Goal: Task Accomplishment & Management: Complete application form

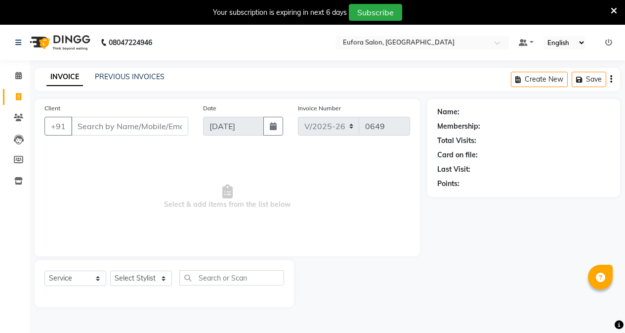
select select "6684"
select select "service"
click at [611, 6] on icon at bounding box center [614, 10] width 6 height 9
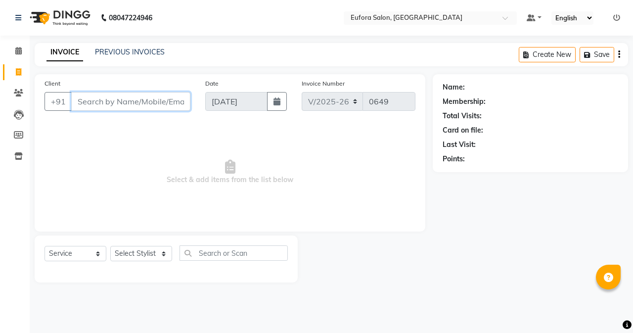
click at [95, 100] on input "Client" at bounding box center [130, 101] width 119 height 19
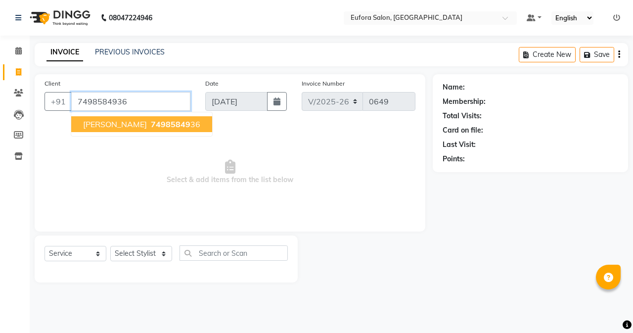
type input "7498584936"
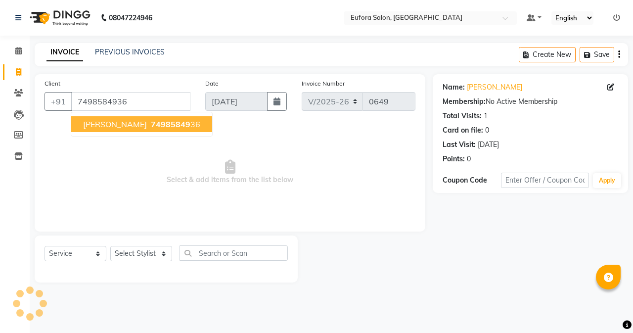
click at [130, 129] on button "[PERSON_NAME] 74985849 36" at bounding box center [141, 124] width 141 height 16
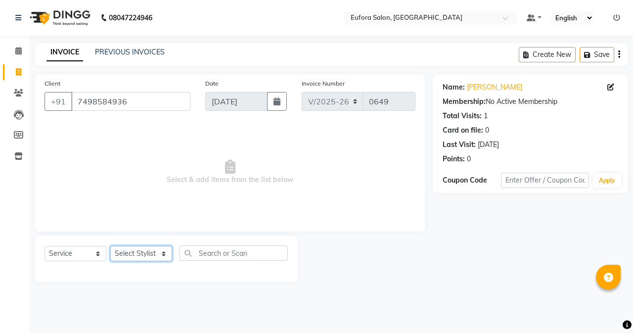
click at [149, 249] on select "Select Stylist [PERSON_NAME] [PERSON_NAME] Gigi [PERSON_NAME] Roshan [PERSON_NA…" at bounding box center [141, 253] width 62 height 15
select select "87949"
click at [110, 246] on select "Select Stylist [PERSON_NAME] [PERSON_NAME] Gigi [PERSON_NAME] Roshan [PERSON_NA…" at bounding box center [141, 253] width 62 height 15
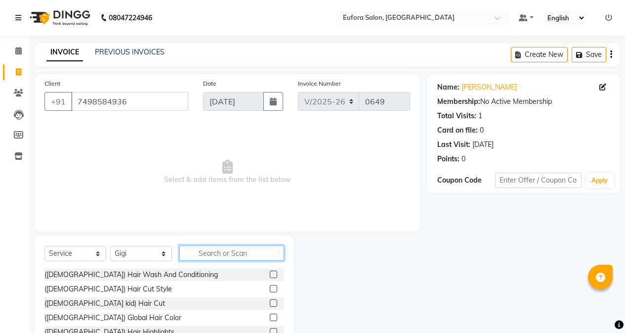
click at [207, 253] on input "text" at bounding box center [231, 252] width 105 height 15
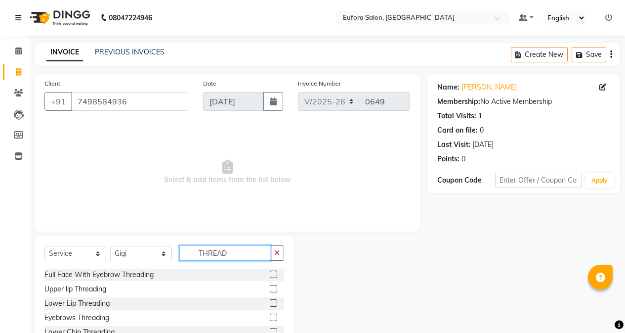
type input "THREAD"
click at [270, 313] on label at bounding box center [273, 316] width 7 height 7
click at [270, 314] on input "checkbox" at bounding box center [273, 317] width 6 height 6
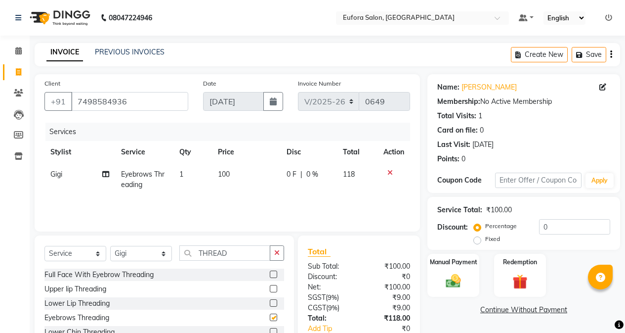
checkbox input "false"
click at [580, 60] on button "Save" at bounding box center [589, 54] width 35 height 15
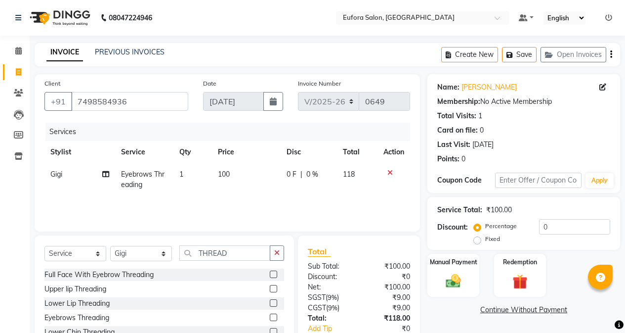
click at [181, 169] on td "1" at bounding box center [192, 179] width 39 height 33
select select "87949"
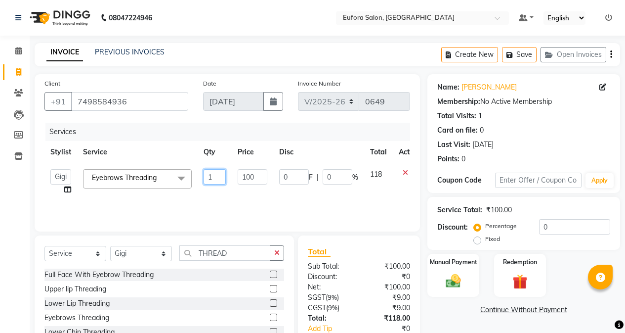
drag, startPoint x: 218, startPoint y: 176, endPoint x: 179, endPoint y: 172, distance: 39.7
click at [179, 172] on tr "[PERSON_NAME] [PERSON_NAME] Gigi [PERSON_NAME] Roshan [PERSON_NAME] Eyebrows Th…" at bounding box center [234, 182] width 381 height 38
type input "3"
click at [201, 202] on div "Services Stylist Service Qty Price Disc Total Action [PERSON_NAME] [PERSON_NAME…" at bounding box center [227, 172] width 366 height 99
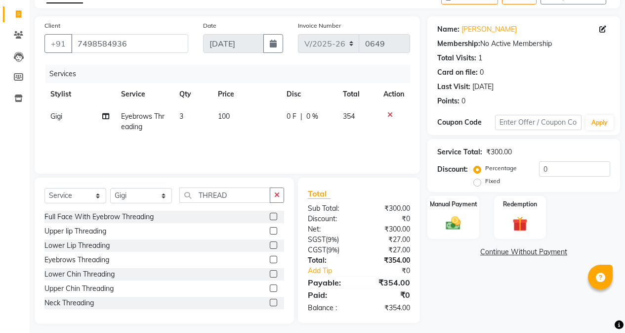
scroll to position [63, 0]
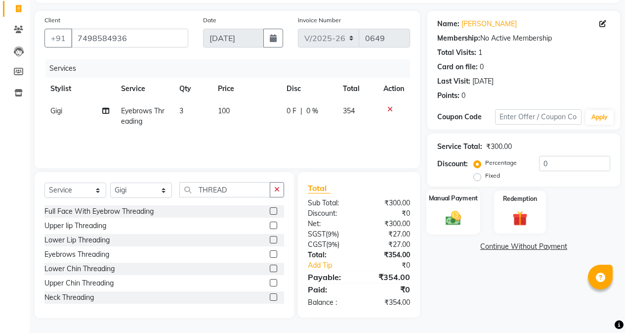
click at [459, 220] on img at bounding box center [453, 218] width 25 height 18
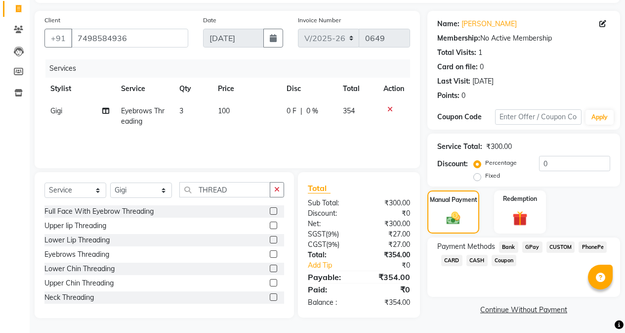
click at [528, 250] on span "GPay" at bounding box center [532, 246] width 20 height 11
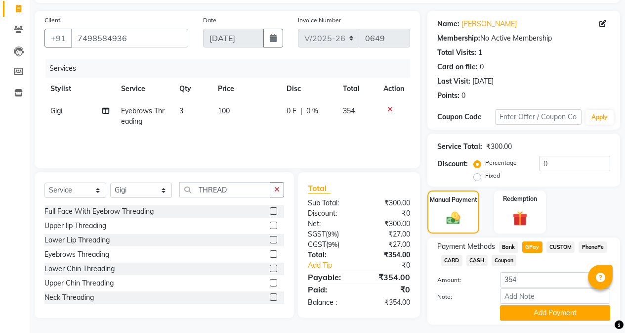
scroll to position [90, 0]
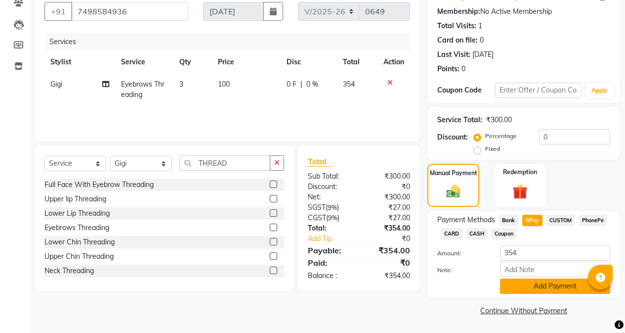
click at [547, 284] on button "Add Payment" at bounding box center [555, 285] width 110 height 15
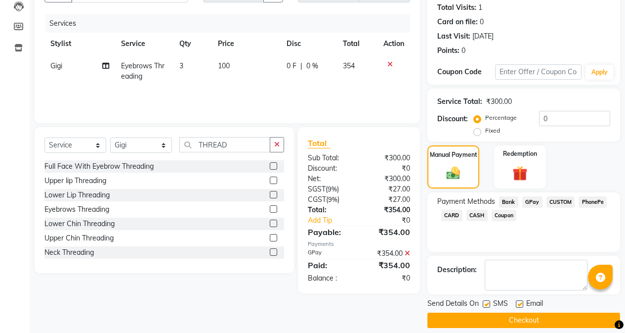
scroll to position [118, 0]
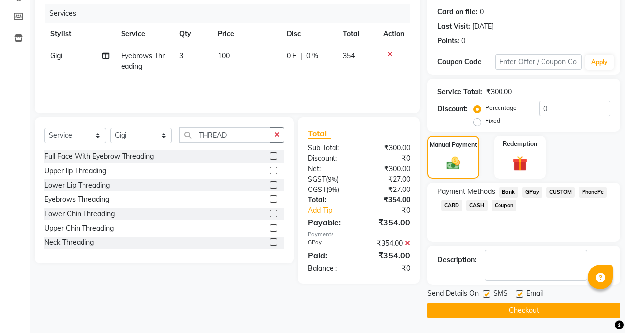
click at [481, 296] on div "Send Details On SMS Email" at bounding box center [523, 294] width 193 height 12
click at [488, 292] on label at bounding box center [486, 293] width 7 height 7
click at [488, 292] on input "checkbox" at bounding box center [486, 294] width 6 height 6
checkbox input "false"
click at [517, 298] on div at bounding box center [519, 295] width 6 height 10
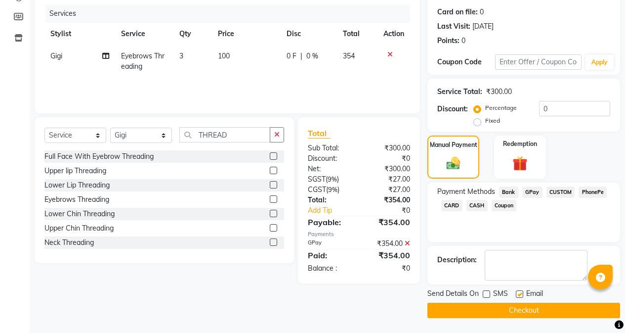
click at [517, 295] on label at bounding box center [519, 293] width 7 height 7
click at [517, 295] on input "checkbox" at bounding box center [519, 294] width 6 height 6
checkbox input "false"
click at [517, 308] on button "Checkout" at bounding box center [523, 309] width 193 height 15
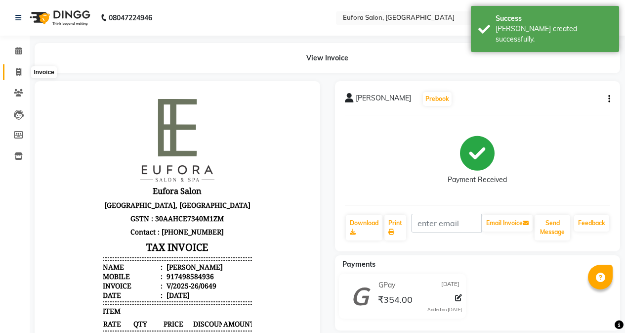
click at [18, 74] on icon at bounding box center [18, 71] width 5 height 7
select select "service"
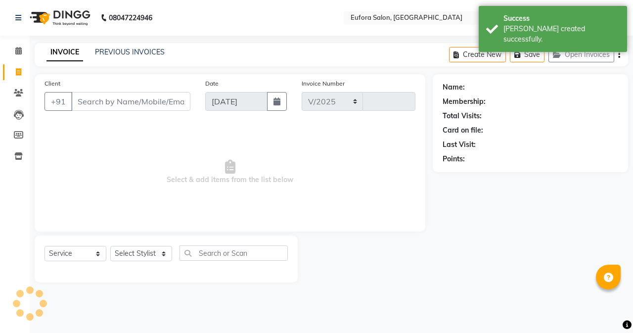
select select "6684"
type input "0650"
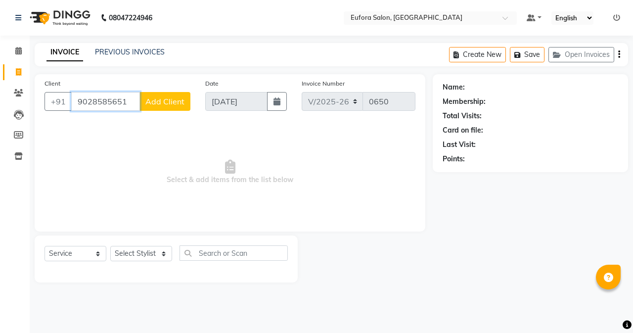
type input "9028585651"
click at [160, 95] on button "Add Client" at bounding box center [164, 101] width 51 height 19
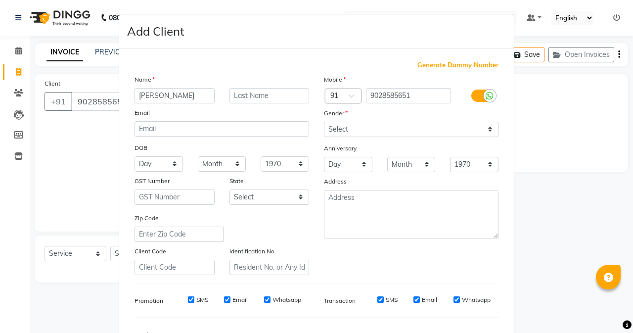
type input "[PERSON_NAME]"
click at [248, 94] on input "text" at bounding box center [269, 95] width 80 height 15
type input "[PERSON_NAME]"
click at [360, 130] on select "Select [DEMOGRAPHIC_DATA] [DEMOGRAPHIC_DATA] Other Prefer Not To Say" at bounding box center [411, 129] width 174 height 15
select select "[DEMOGRAPHIC_DATA]"
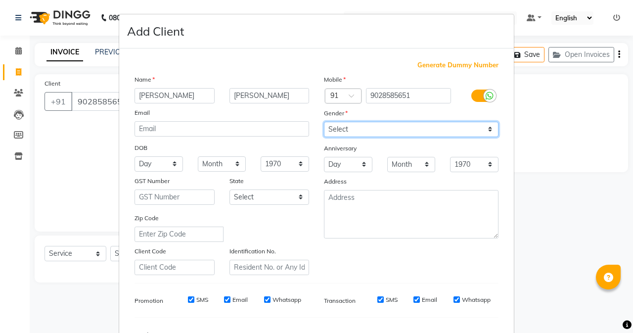
click at [324, 122] on select "Select [DEMOGRAPHIC_DATA] [DEMOGRAPHIC_DATA] Other Prefer Not To Say" at bounding box center [411, 129] width 174 height 15
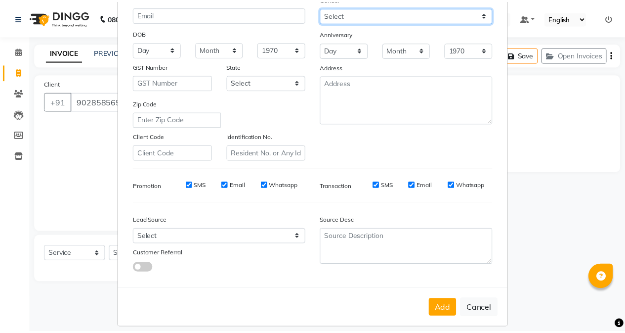
scroll to position [124, 0]
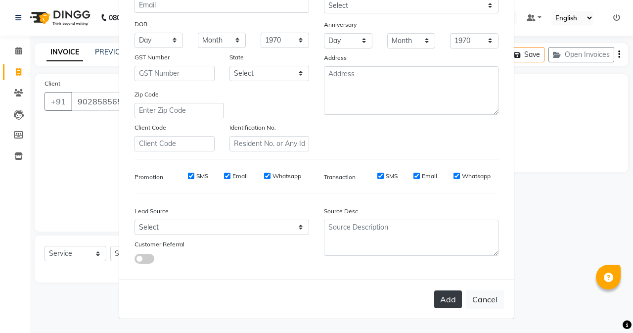
click at [446, 299] on button "Add" at bounding box center [448, 299] width 28 height 18
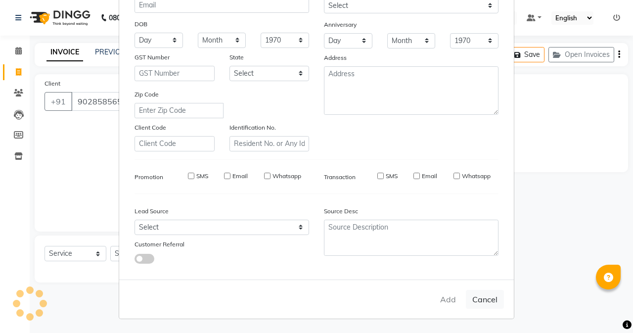
select select
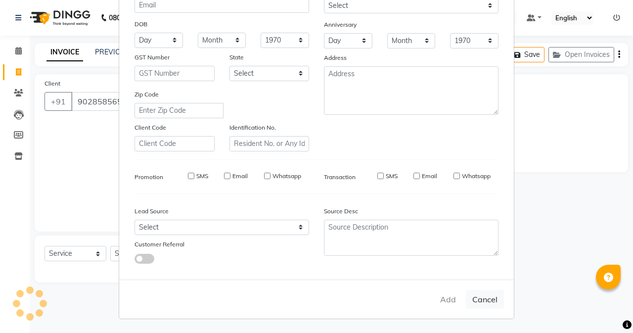
select select
checkbox input "false"
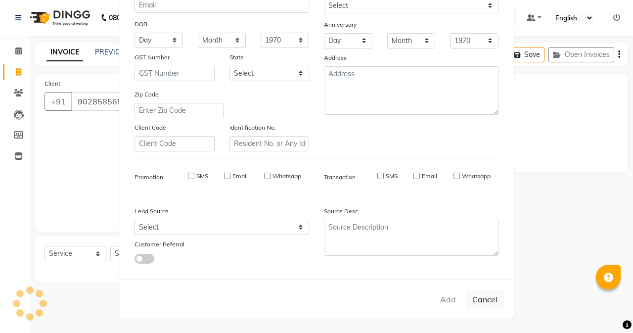
checkbox input "false"
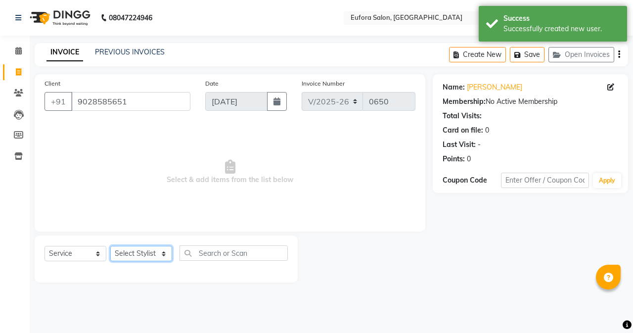
click at [146, 255] on select "Select Stylist [PERSON_NAME] [PERSON_NAME] Gigi [PERSON_NAME] Roshan [PERSON_NA…" at bounding box center [141, 253] width 62 height 15
select select "84471"
click at [110, 246] on select "Select Stylist [PERSON_NAME] [PERSON_NAME] Gigi [PERSON_NAME] Roshan [PERSON_NA…" at bounding box center [141, 253] width 62 height 15
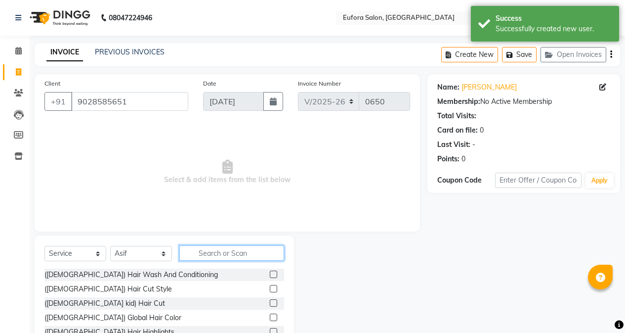
click at [211, 247] on input "text" at bounding box center [231, 252] width 105 height 15
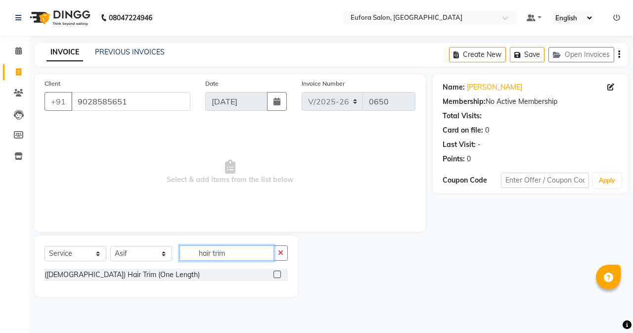
drag, startPoint x: 234, startPoint y: 253, endPoint x: 198, endPoint y: 255, distance: 36.2
click at [198, 255] on input "hair trim" at bounding box center [226, 252] width 94 height 15
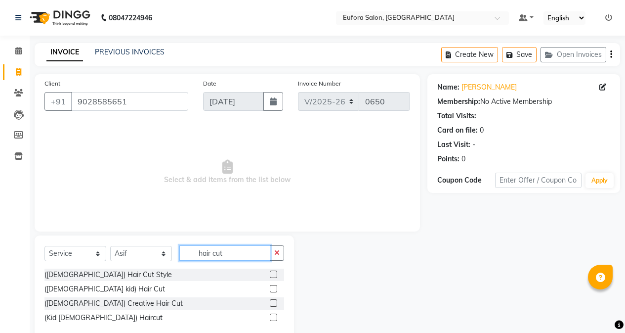
type input "hair cut"
click at [273, 274] on label at bounding box center [273, 273] width 7 height 7
click at [273, 274] on input "checkbox" at bounding box center [273, 274] width 6 height 6
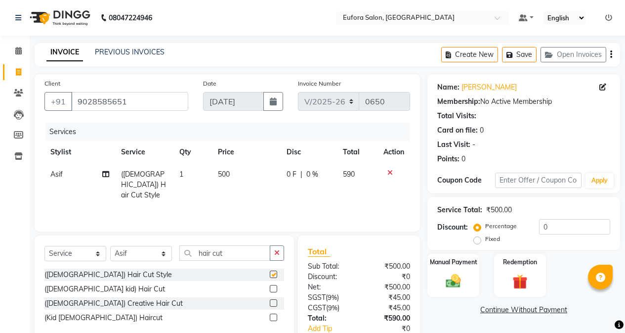
checkbox input "false"
click at [243, 177] on td "500" at bounding box center [246, 184] width 69 height 43
select select "84471"
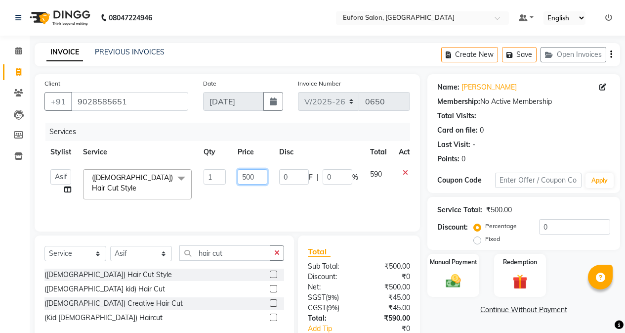
drag, startPoint x: 259, startPoint y: 174, endPoint x: 213, endPoint y: 177, distance: 46.1
click at [213, 177] on tr "[PERSON_NAME] [PERSON_NAME] Gigi [PERSON_NAME] Roshan [PERSON_NAME] ([DEMOGRAPH…" at bounding box center [234, 184] width 381 height 42
type input "250"
click at [256, 190] on td "250" at bounding box center [253, 184] width 42 height 42
select select "84471"
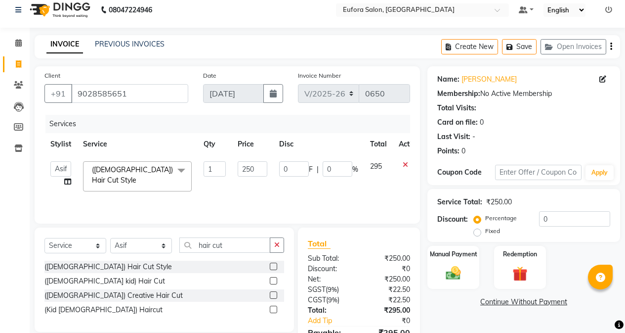
scroll to position [0, 0]
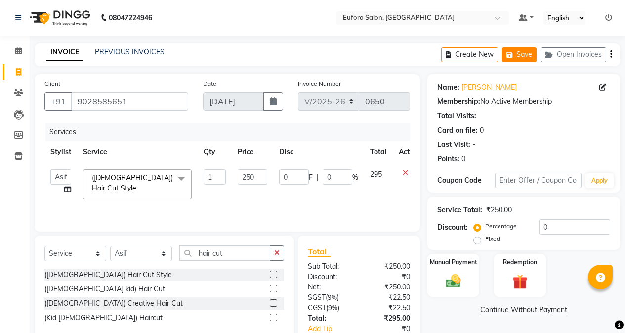
click at [527, 55] on button "Save" at bounding box center [519, 54] width 35 height 15
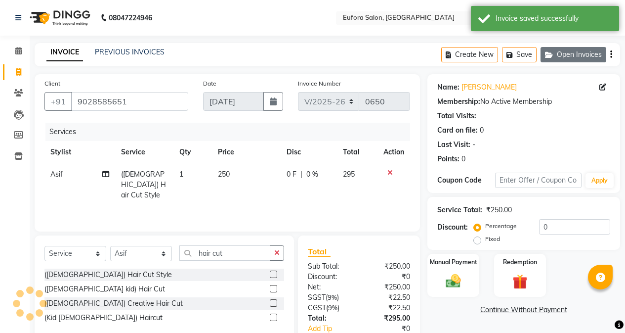
click at [573, 57] on button "Open Invoices" at bounding box center [574, 54] width 66 height 15
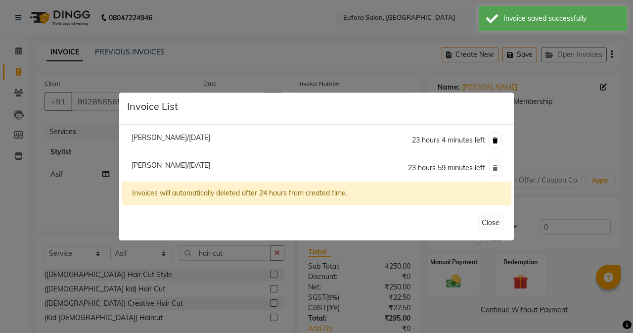
click at [496, 140] on icon at bounding box center [494, 140] width 5 height 6
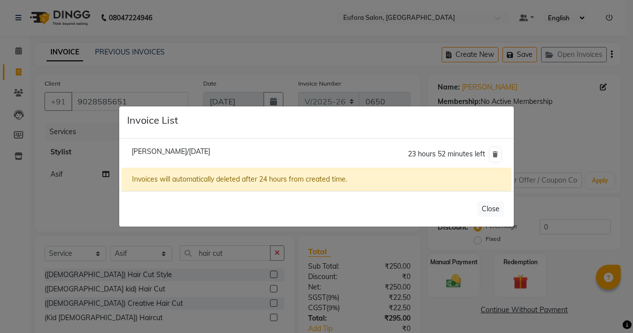
click at [210, 154] on span "[PERSON_NAME]/[DATE]" at bounding box center [170, 151] width 79 height 9
click at [232, 154] on li "[PERSON_NAME]/[DATE] 23 hours 52 minutes left" at bounding box center [316, 154] width 389 height 28
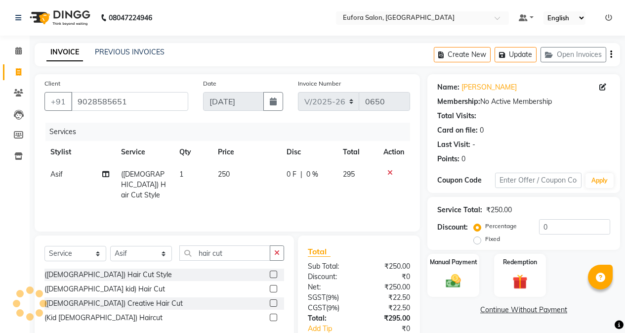
select select
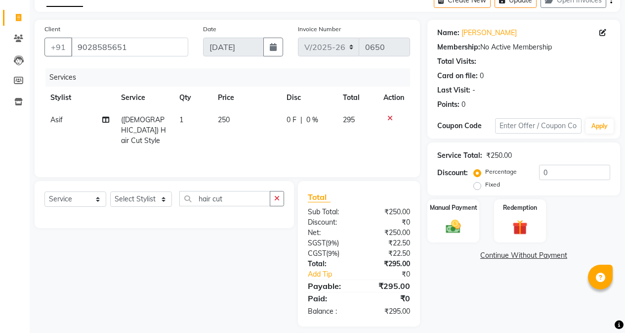
scroll to position [63, 0]
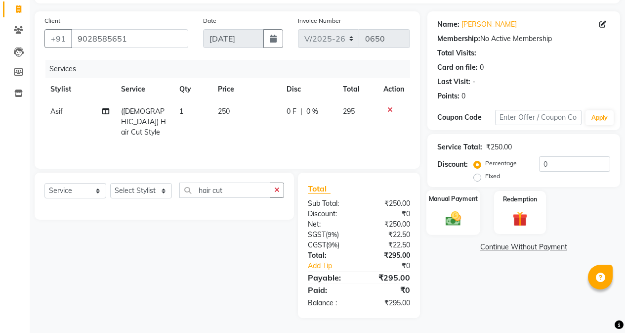
click at [462, 210] on img at bounding box center [453, 218] width 25 height 18
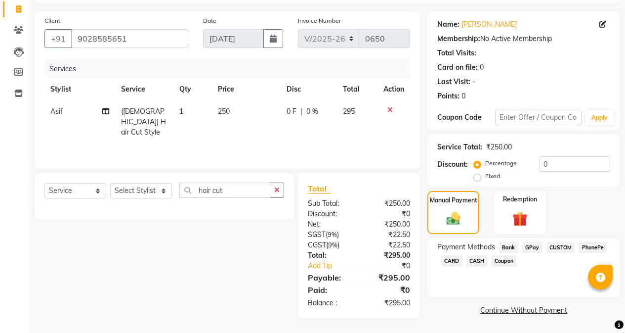
click at [535, 250] on span "GPay" at bounding box center [532, 247] width 20 height 11
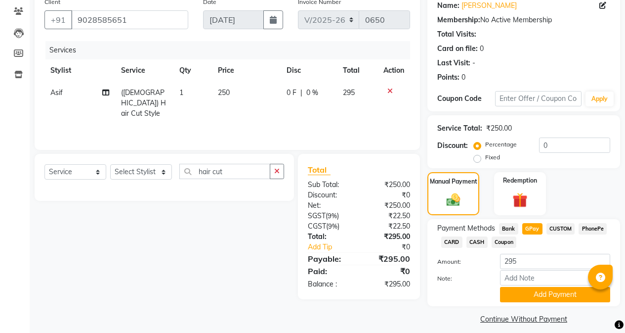
scroll to position [90, 0]
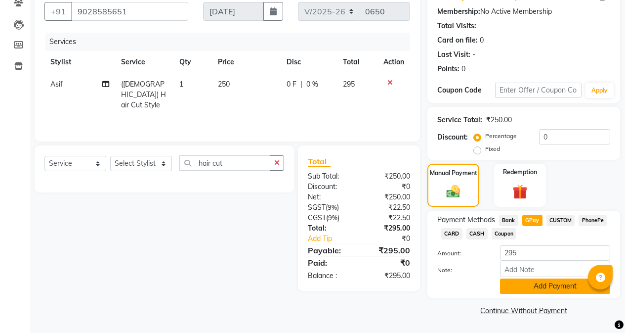
click at [548, 290] on button "Add Payment" at bounding box center [555, 285] width 110 height 15
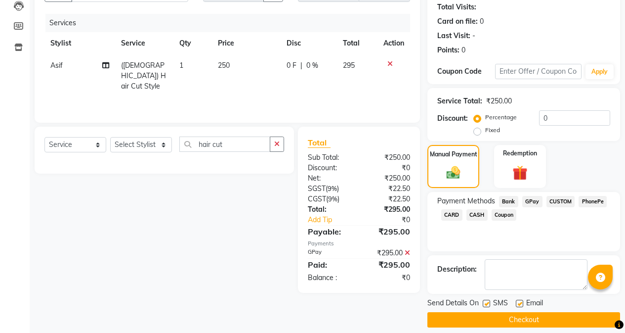
scroll to position [118, 0]
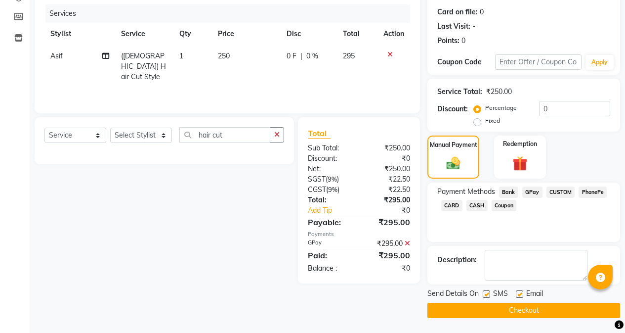
click at [530, 310] on button "Checkout" at bounding box center [523, 309] width 193 height 15
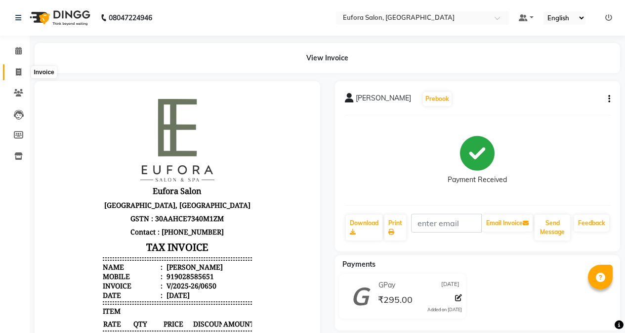
click at [24, 68] on span at bounding box center [18, 72] width 17 height 11
select select "service"
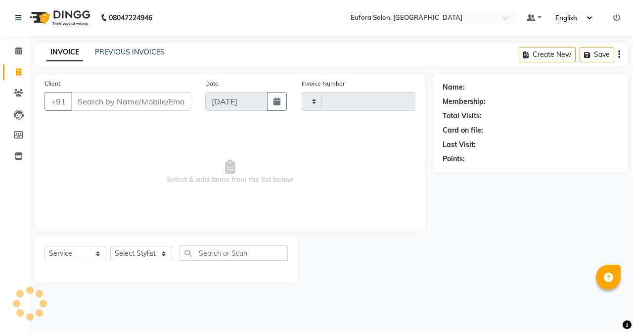
type input "0651"
select select "6684"
click at [131, 252] on select "Select Stylist [PERSON_NAME] [PERSON_NAME] Gigi [PERSON_NAME] Roshan [PERSON_NA…" at bounding box center [141, 253] width 62 height 15
select select "84471"
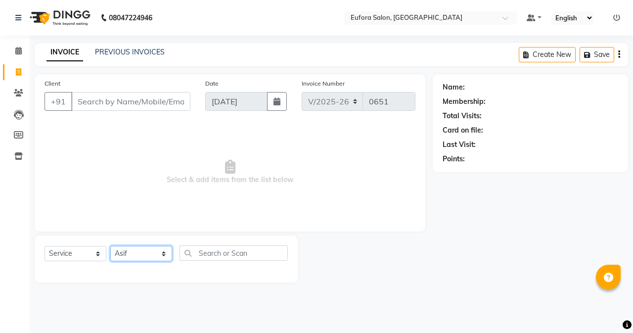
click at [110, 246] on select "Select Stylist [PERSON_NAME] [PERSON_NAME] Gigi [PERSON_NAME] Roshan [PERSON_NA…" at bounding box center [141, 253] width 62 height 15
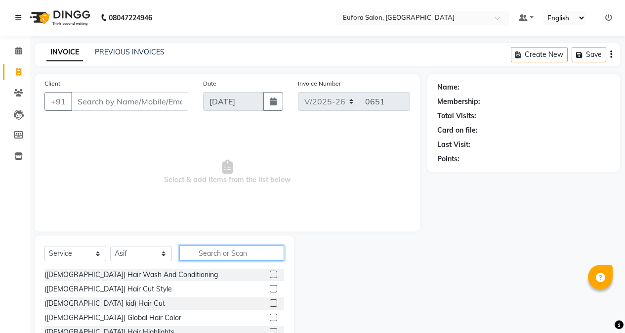
click at [223, 256] on input "text" at bounding box center [231, 252] width 105 height 15
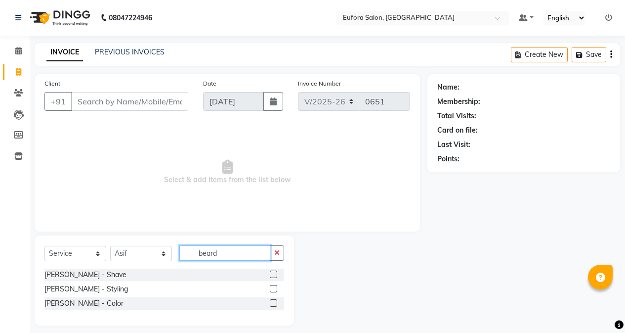
type input "beard"
click at [273, 289] on label at bounding box center [273, 288] width 7 height 7
click at [273, 289] on input "checkbox" at bounding box center [273, 289] width 6 height 6
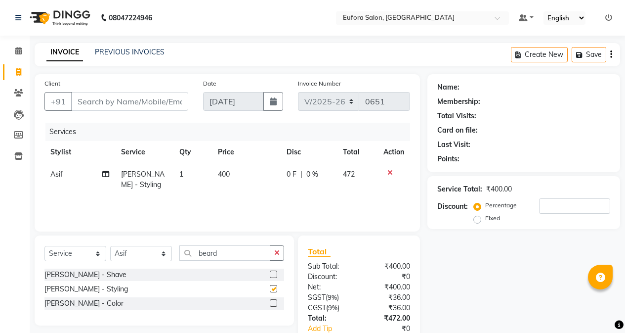
checkbox input "false"
drag, startPoint x: 100, startPoint y: 88, endPoint x: 100, endPoint y: 103, distance: 14.3
click at [100, 97] on div "Client +91" at bounding box center [116, 98] width 159 height 41
click at [100, 103] on input "Client" at bounding box center [129, 101] width 117 height 19
type input "w"
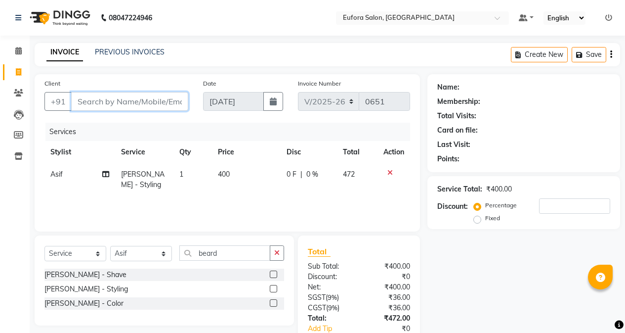
type input "0"
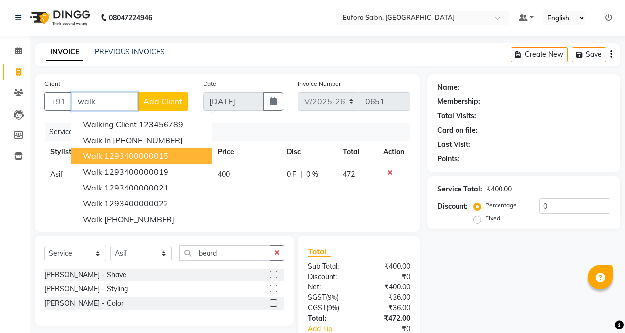
click at [138, 155] on ngb-highlight "1293400000015" at bounding box center [136, 156] width 64 height 10
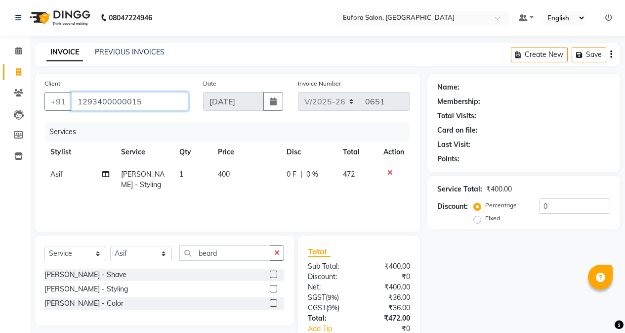
type input "1293400000015"
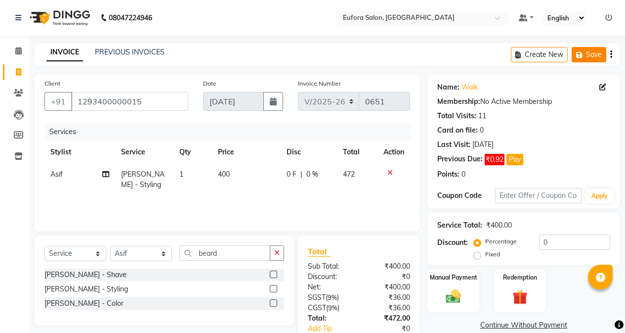
click at [581, 53] on icon "button" at bounding box center [581, 54] width 10 height 7
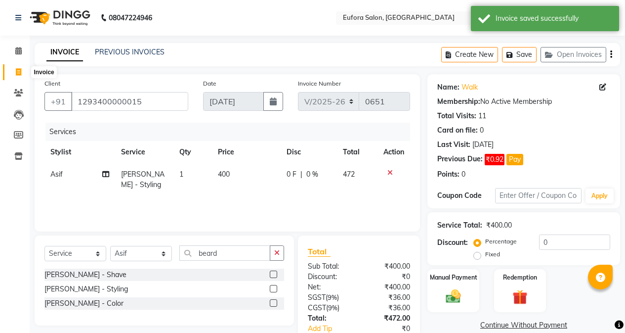
click at [21, 72] on icon at bounding box center [18, 71] width 5 height 7
select select "service"
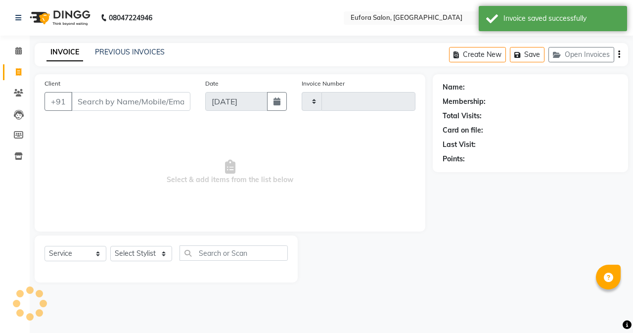
click at [114, 100] on input "Client" at bounding box center [130, 101] width 119 height 19
type input "0651"
select select "6684"
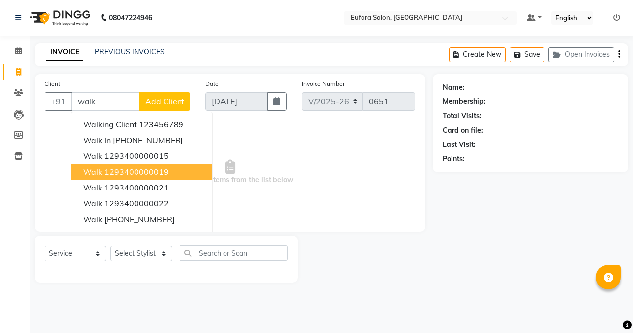
click at [116, 170] on ngb-highlight "1293400000019" at bounding box center [136, 172] width 64 height 10
type input "1293400000019"
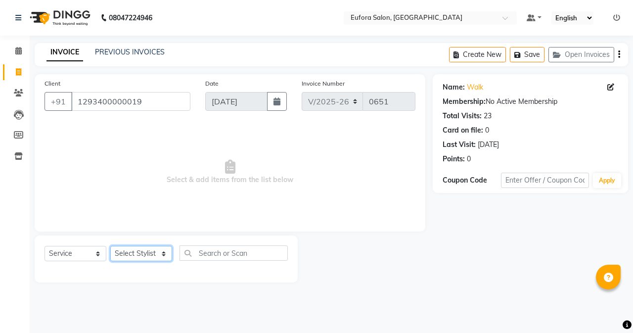
click at [140, 248] on select "Select Stylist [PERSON_NAME] [PERSON_NAME] Gigi [PERSON_NAME] Roshan [PERSON_NA…" at bounding box center [141, 253] width 62 height 15
select select "87949"
click at [110, 246] on select "Select Stylist [PERSON_NAME] [PERSON_NAME] Gigi [PERSON_NAME] Roshan [PERSON_NA…" at bounding box center [141, 253] width 62 height 15
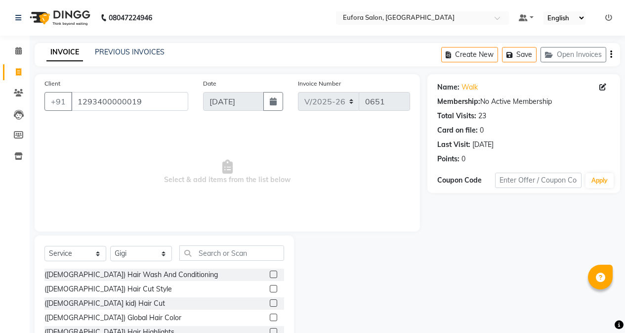
click at [212, 242] on div "Select Service Product Membership Package Voucher Prepaid Gift Card Select Styl…" at bounding box center [164, 308] width 259 height 146
click at [210, 247] on input "text" at bounding box center [231, 252] width 105 height 15
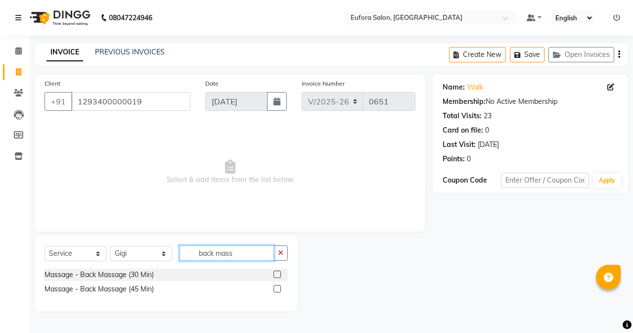
type input "back mass"
click at [277, 277] on label at bounding box center [276, 273] width 7 height 7
click at [277, 277] on input "checkbox" at bounding box center [276, 274] width 6 height 6
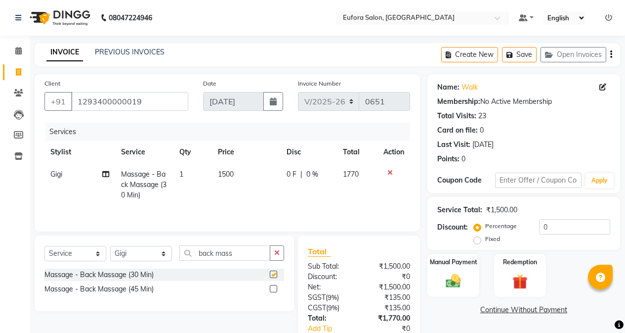
checkbox input "false"
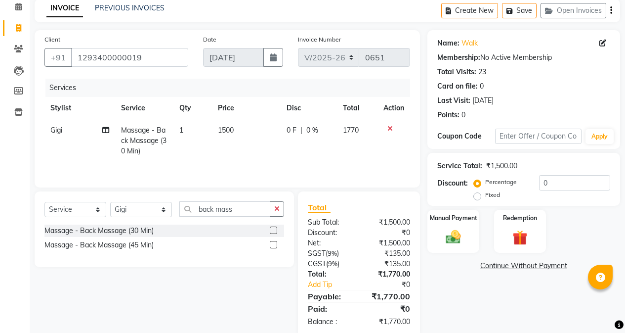
scroll to position [63, 0]
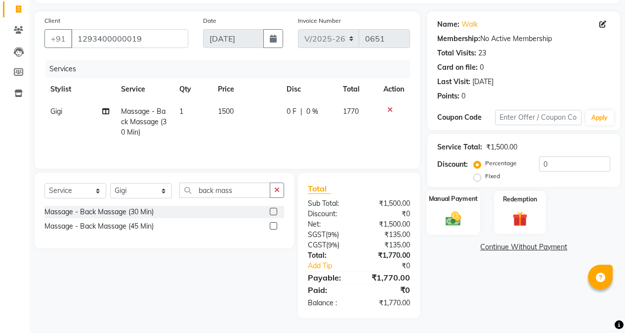
click at [455, 206] on div "Manual Payment" at bounding box center [453, 212] width 54 height 45
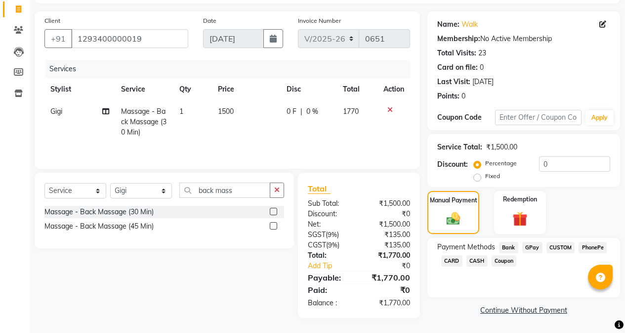
click at [530, 249] on span "GPay" at bounding box center [532, 247] width 20 height 11
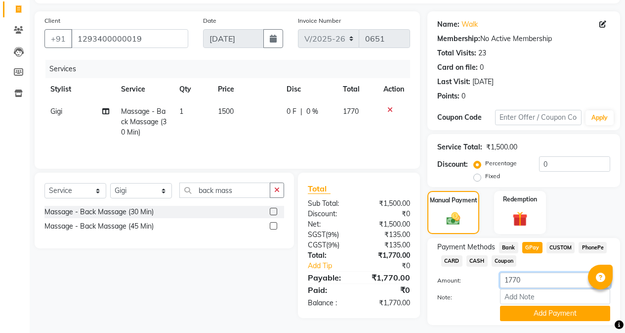
drag, startPoint x: 545, startPoint y: 276, endPoint x: 477, endPoint y: 281, distance: 67.9
click at [477, 281] on div "Amount: 1770" at bounding box center [524, 280] width 188 height 17
type input "1700"
click at [532, 315] on button "Add Payment" at bounding box center [555, 312] width 110 height 15
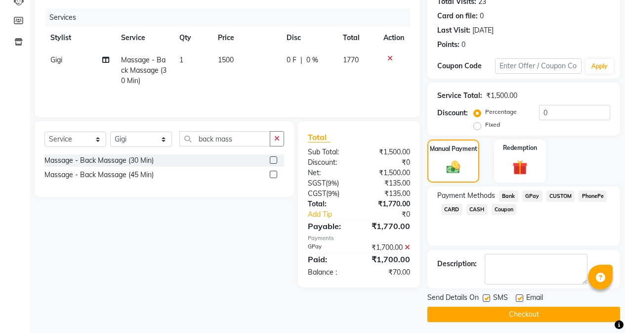
scroll to position [118, 0]
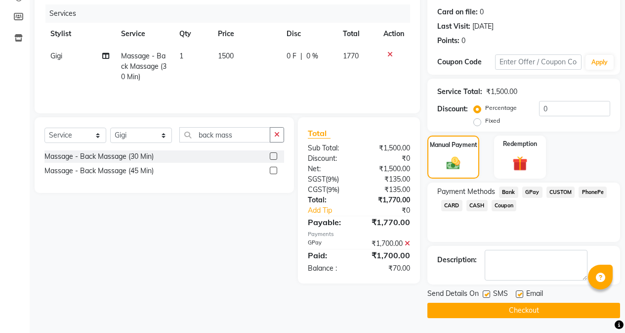
click at [524, 309] on button "Checkout" at bounding box center [523, 309] width 193 height 15
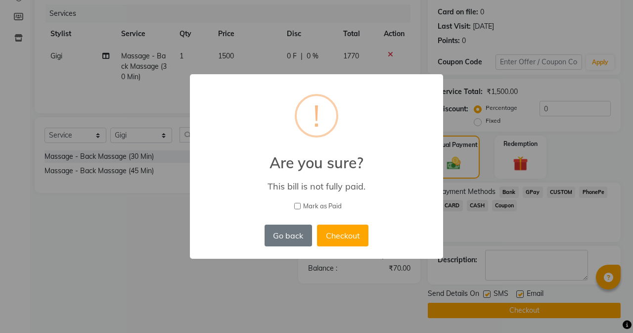
click at [301, 207] on label "Mark as Paid" at bounding box center [316, 206] width 227 height 10
click at [300, 207] on input "Mark as Paid" at bounding box center [297, 206] width 6 height 6
checkbox input "true"
click at [355, 241] on button "Checkout" at bounding box center [342, 235] width 51 height 22
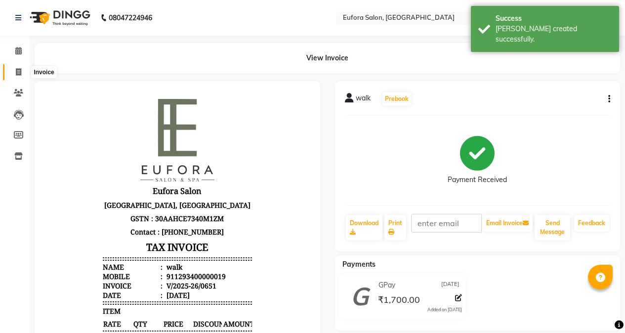
click at [21, 69] on icon at bounding box center [18, 71] width 5 height 7
select select "service"
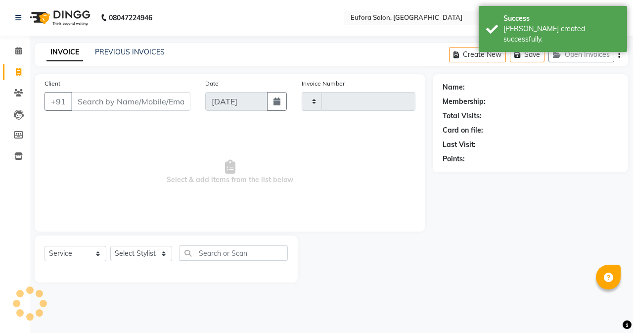
type input "0652"
select select "6684"
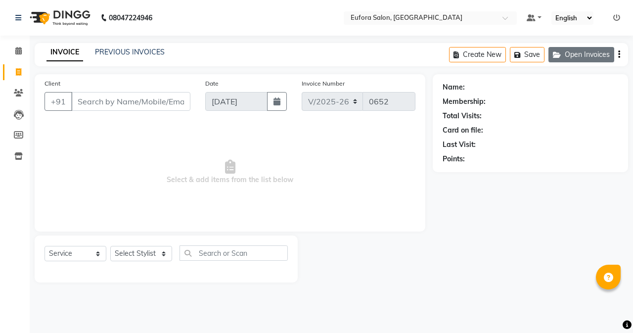
click at [596, 61] on button "Open Invoices" at bounding box center [581, 54] width 66 height 15
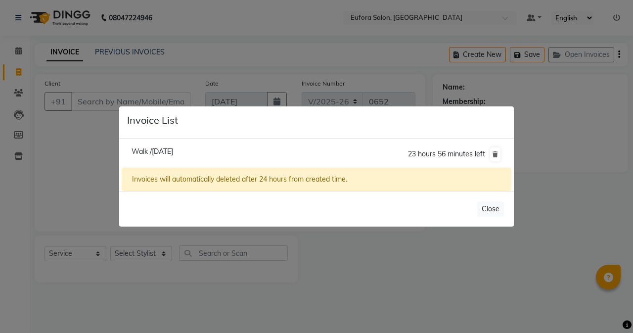
click at [171, 150] on span "Walk /[DATE]" at bounding box center [152, 151] width 42 height 9
click at [171, 150] on li "Walk /[DATE] 23 hours 56 minutes left" at bounding box center [316, 154] width 389 height 28
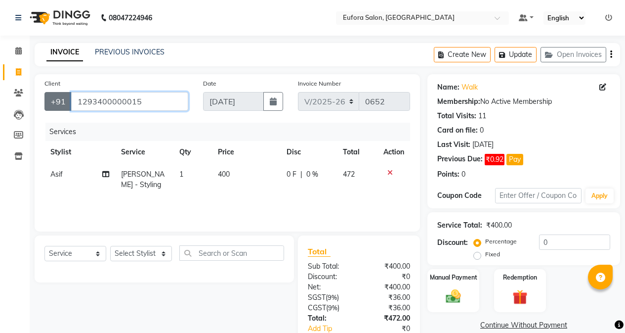
drag, startPoint x: 177, startPoint y: 110, endPoint x: 64, endPoint y: 105, distance: 113.3
click at [64, 105] on div "[PHONE_NUMBER]" at bounding box center [116, 101] width 144 height 19
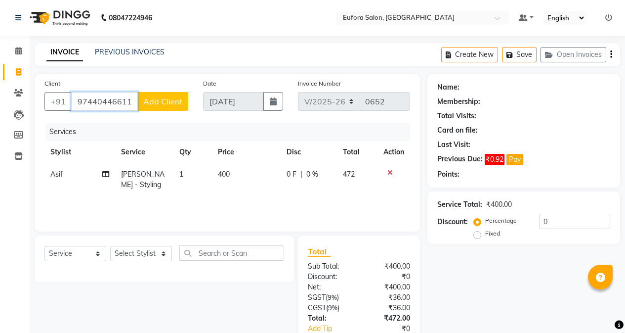
type input "97440446611"
click at [171, 101] on span "Add Client" at bounding box center [162, 101] width 39 height 10
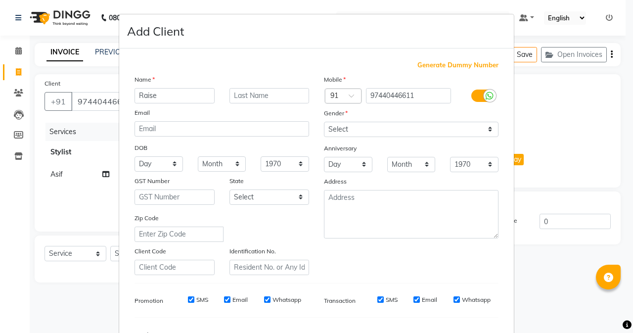
type input "Raise"
click at [371, 131] on select "Select [DEMOGRAPHIC_DATA] [DEMOGRAPHIC_DATA] Other Prefer Not To Say" at bounding box center [411, 129] width 174 height 15
select select "[DEMOGRAPHIC_DATA]"
click at [324, 122] on select "Select [DEMOGRAPHIC_DATA] [DEMOGRAPHIC_DATA] Other Prefer Not To Say" at bounding box center [411, 129] width 174 height 15
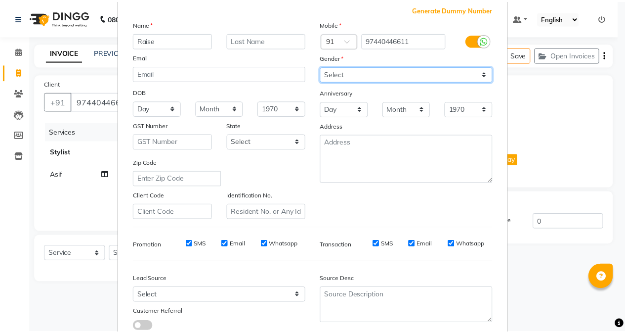
scroll to position [124, 0]
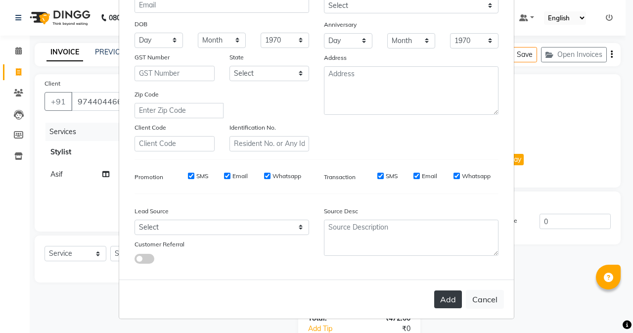
click at [447, 293] on button "Add" at bounding box center [448, 299] width 28 height 18
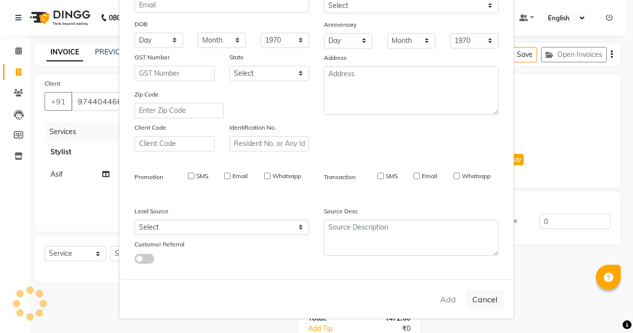
select select
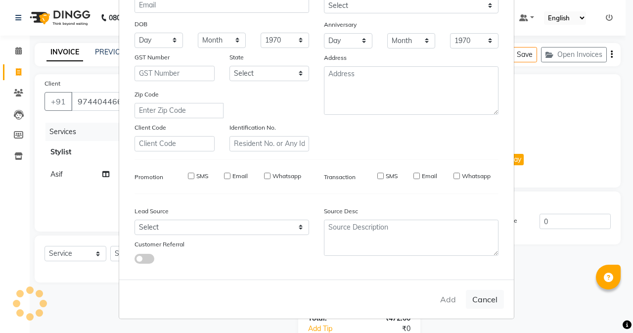
select select
checkbox input "false"
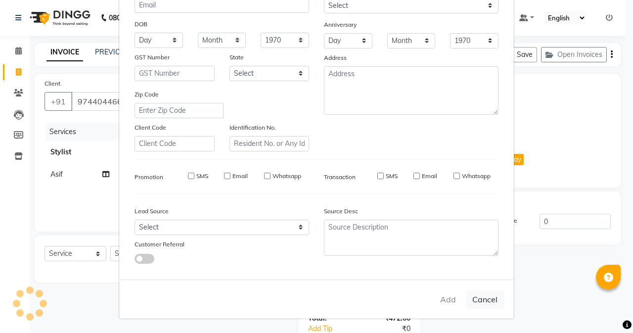
checkbox input "false"
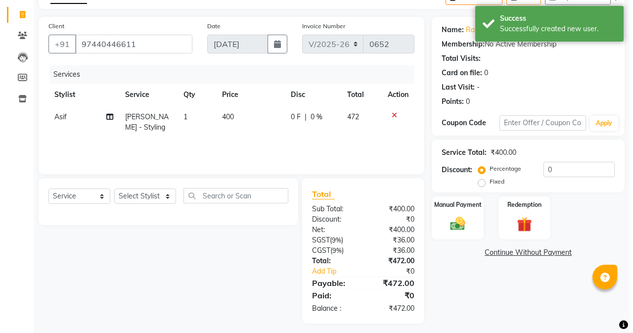
scroll to position [63, 0]
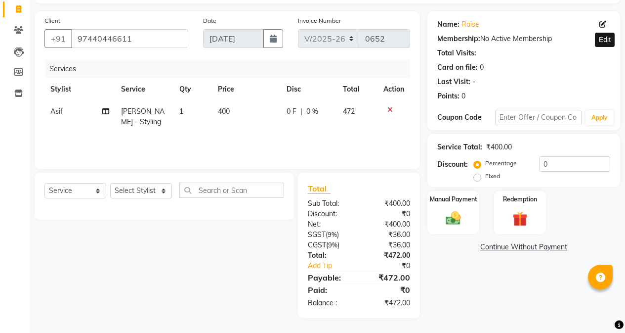
click at [600, 23] on icon at bounding box center [602, 24] width 7 height 7
select select "[DEMOGRAPHIC_DATA]"
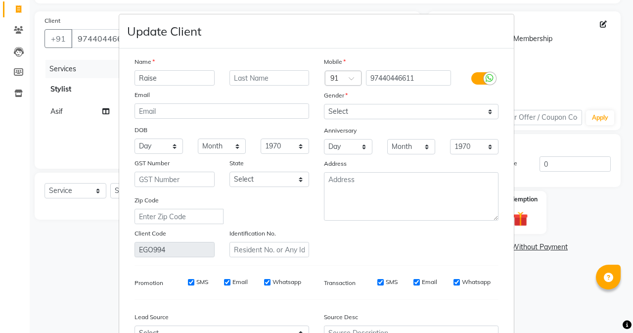
drag, startPoint x: 188, startPoint y: 78, endPoint x: 80, endPoint y: 78, distance: 108.7
click at [80, 78] on ngb-modal-window "Update Client Name Raise Email DOB Day 01 02 03 04 05 06 07 08 09 10 11 12 13 1…" at bounding box center [316, 166] width 633 height 333
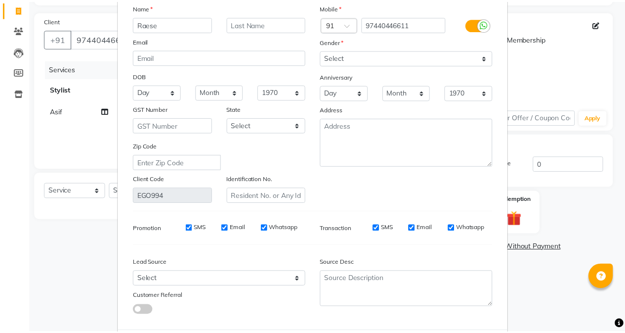
scroll to position [106, 0]
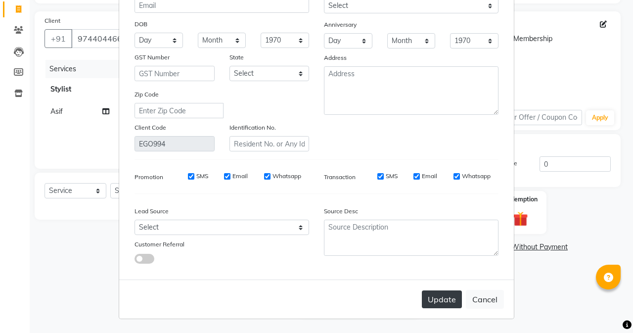
type input "Raese"
click at [432, 303] on button "Update" at bounding box center [442, 299] width 40 height 18
select select
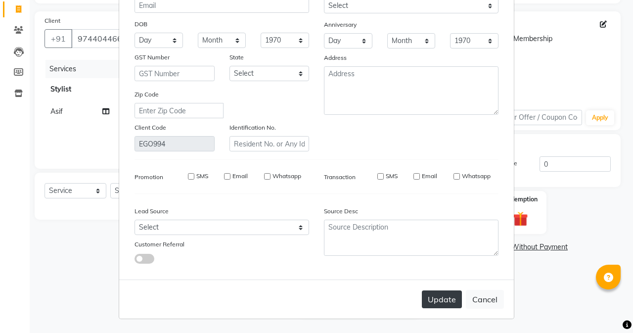
select select
checkbox input "false"
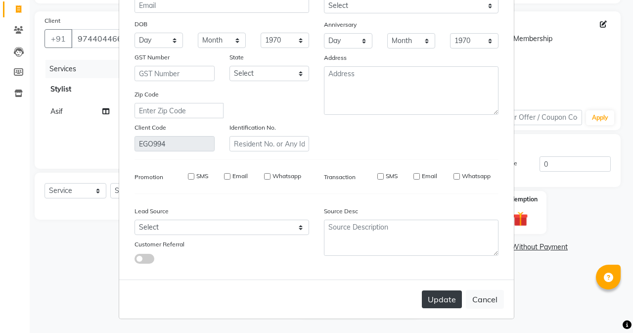
checkbox input "false"
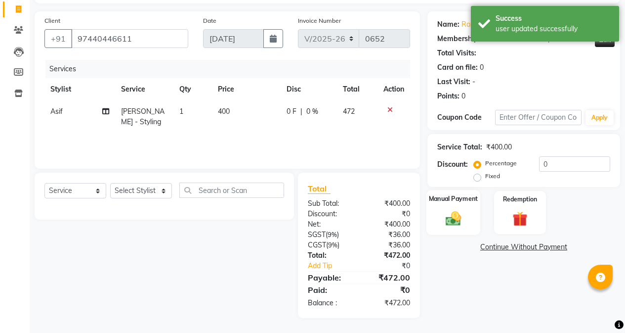
click at [464, 214] on img at bounding box center [453, 218] width 25 height 18
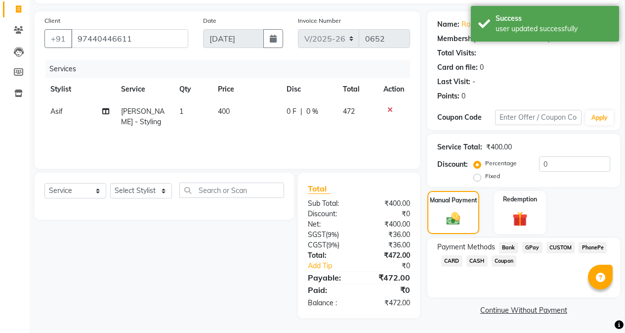
click at [534, 252] on span "GPay" at bounding box center [532, 247] width 20 height 11
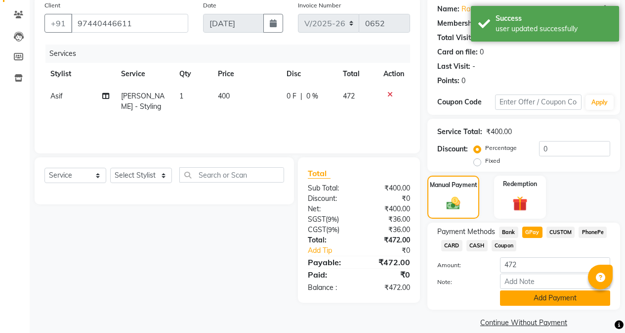
scroll to position [90, 0]
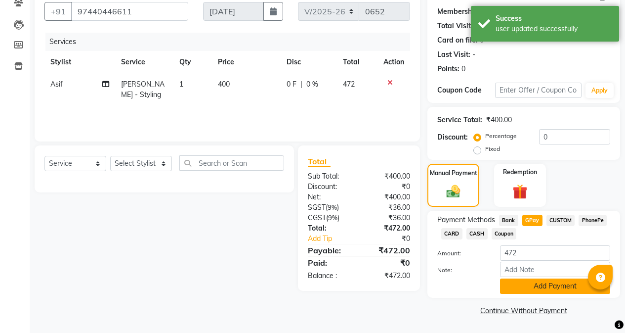
click at [537, 286] on button "Add Payment" at bounding box center [555, 285] width 110 height 15
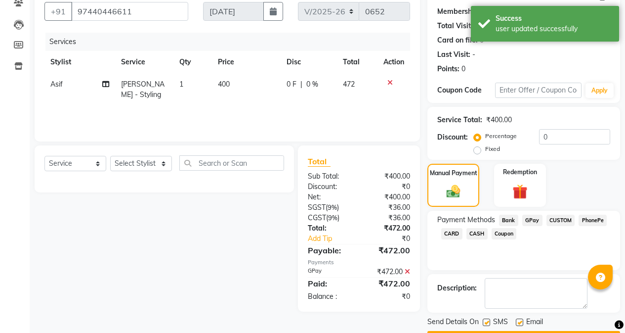
scroll to position [118, 0]
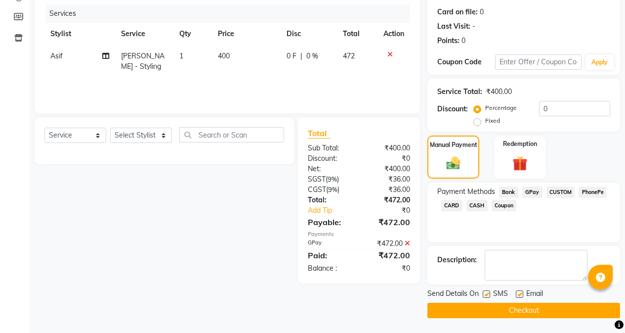
click at [534, 311] on button "Checkout" at bounding box center [523, 309] width 193 height 15
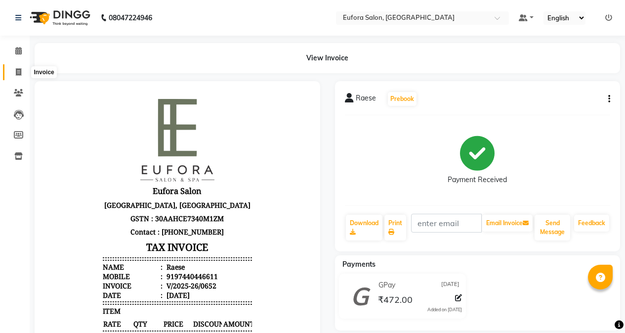
click at [17, 77] on span at bounding box center [18, 72] width 17 height 11
select select "service"
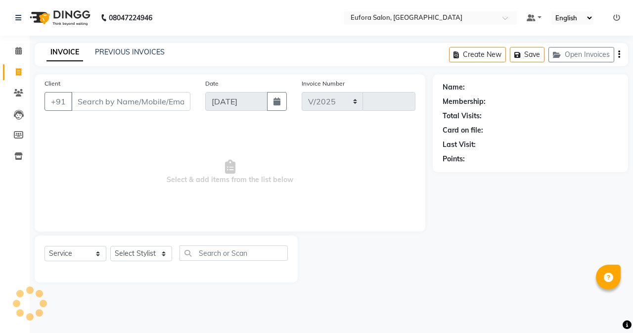
select select "6684"
type input "0653"
click at [616, 16] on icon at bounding box center [616, 17] width 7 height 7
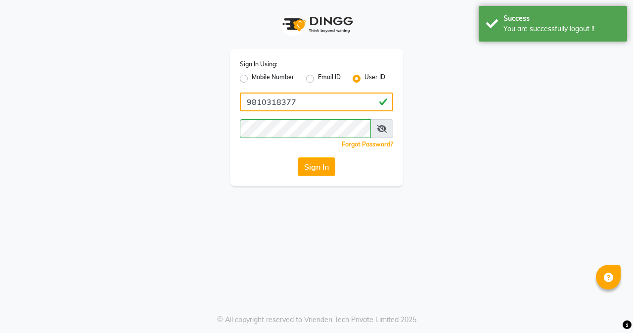
click at [333, 98] on input "9810318377" at bounding box center [316, 101] width 153 height 19
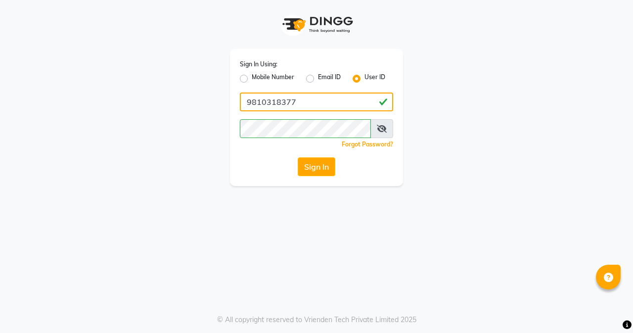
type input "euforasalon"
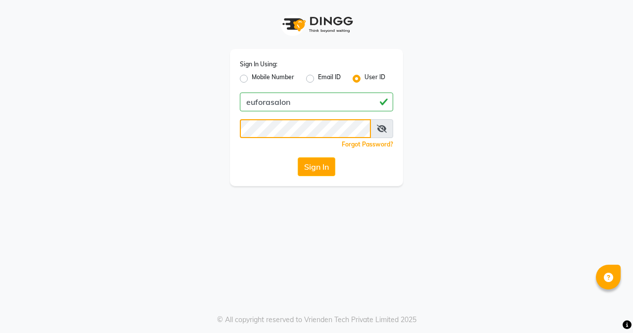
click at [178, 125] on div "Sign In Using: Mobile Number Email ID User ID euforasalon Remember me Forgot Pa…" at bounding box center [316, 93] width 563 height 186
click at [319, 167] on button "Sign In" at bounding box center [316, 166] width 38 height 19
